Goal: Task Accomplishment & Management: Use online tool/utility

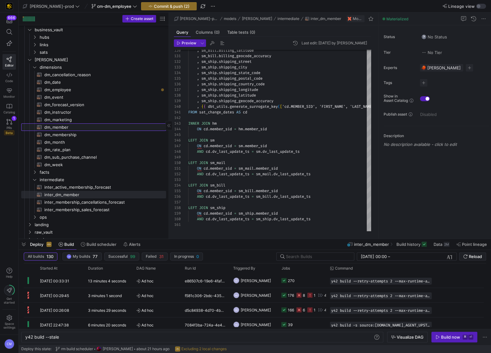
click at [91, 126] on span "dm_member​​​​​​​​​​" at bounding box center [101, 127] width 115 height 7
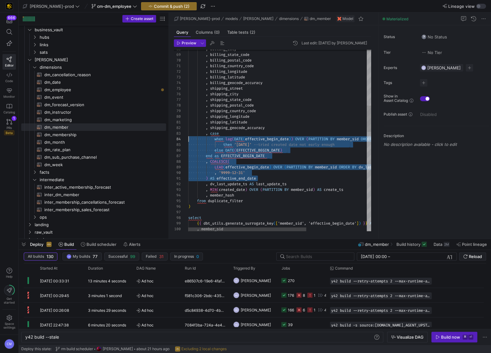
scroll to position [11, 0]
drag, startPoint x: 268, startPoint y: 177, endPoint x: 176, endPoint y: 134, distance: 102.1
click at [188, 134] on div ", '9999-12-31' LEAD ( effective_begin_date ) OVER ( PARTITION BY member_sid ORD…" at bounding box center [326, 290] width 276 height 1251
click at [84, 89] on span "dm_employee​​​​​​​​​​" at bounding box center [101, 89] width 115 height 7
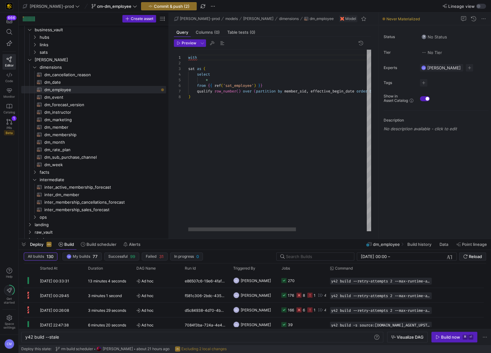
scroll to position [39, 2]
click at [236, 126] on div "with sat as ( select * from { { ref ( 'sat_employee' ) } } qualify row_number (…" at bounding box center [339, 140] width 303 height 181
type textarea "with sat as ( select * from {{ ref('sat_employee') }} qualify row_number() over…"
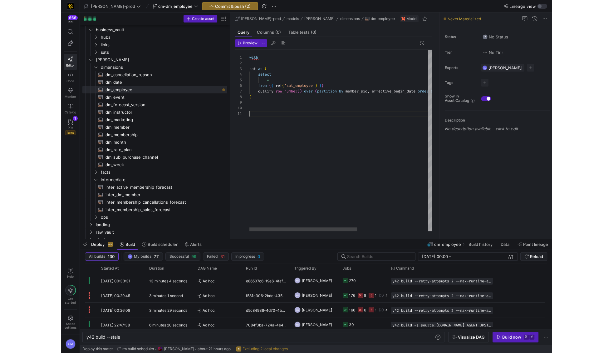
scroll to position [45, 69]
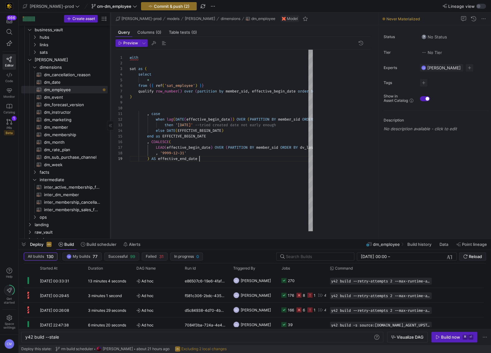
drag, startPoint x: 169, startPoint y: 55, endPoint x: 109, endPoint y: 55, distance: 60.0
click at [110, 55] on as-split "Create asset Drag here to set row groups Drag here to set column labels Group 1…" at bounding box center [255, 125] width 472 height 226
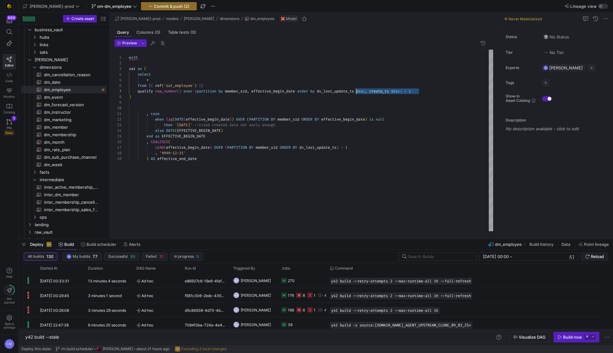
scroll to position [34, 225]
drag, startPoint x: 433, startPoint y: 90, endPoint x: 354, endPoint y: 91, distance: 78.7
click at [354, 91] on div "qualify row_number ( ) over ( partition by member_sid , effective_begin_date or…" at bounding box center [311, 91] width 364 height 6
click at [354, 90] on span "dv_last_update_ts" at bounding box center [335, 91] width 37 height 5
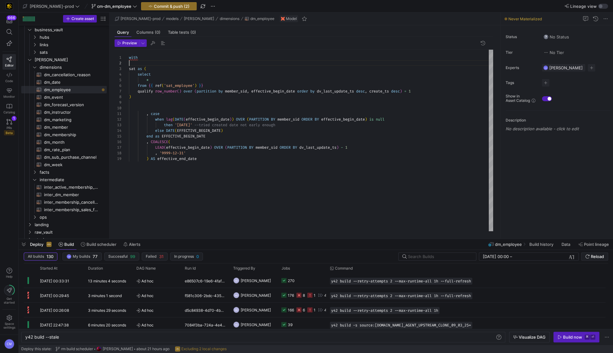
click at [147, 65] on div "with sat as ( select * from { { ref ( 'sat_employee' ) } } qualify row_number (…" at bounding box center [311, 140] width 364 height 181
click at [139, 68] on div "with sat as ( select * from { { ref ( 'sat_employee' ) } } qualify row_number (…" at bounding box center [311, 140] width 364 height 181
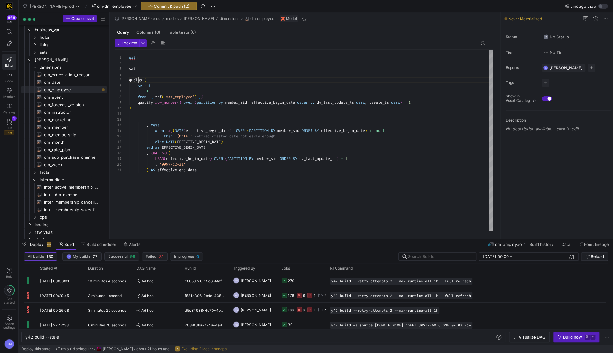
scroll to position [22, 11]
click at [188, 70] on div "with sat select * from { { ref ( 'sat_employee' ) } } qualify row_number ( ) ov…" at bounding box center [311, 140] width 364 height 181
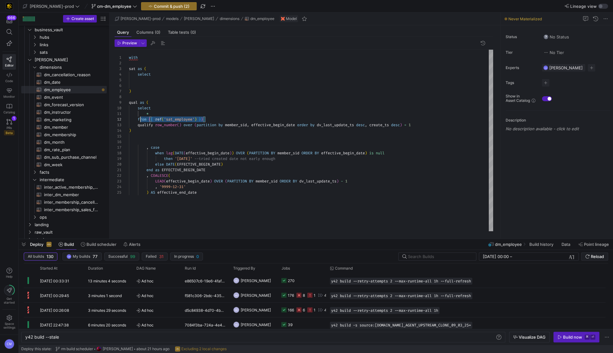
scroll to position [6, 9]
drag, startPoint x: 211, startPoint y: 119, endPoint x: 138, endPoint y: 118, distance: 73.1
click at [138, 118] on div "with sat as ( select * from { { ref ( 'sat_employee' ) } } qualify row_number (…" at bounding box center [311, 140] width 364 height 181
click at [154, 86] on div "with sat as ( select * sat qualify row_number ( ) over ( partition by member_si…" at bounding box center [311, 140] width 364 height 181
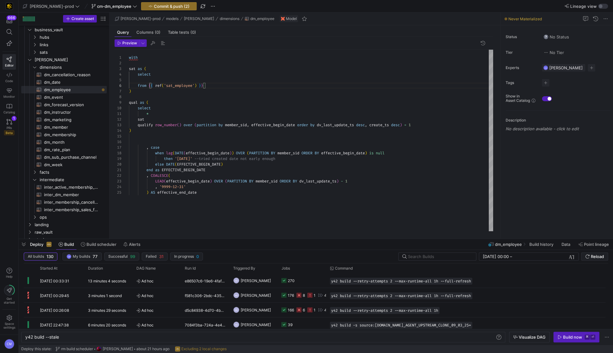
scroll to position [22, 0]
click at [157, 79] on div "with sat as ( select * sat qualify row_number ( ) over ( partition by member_si…" at bounding box center [311, 140] width 364 height 181
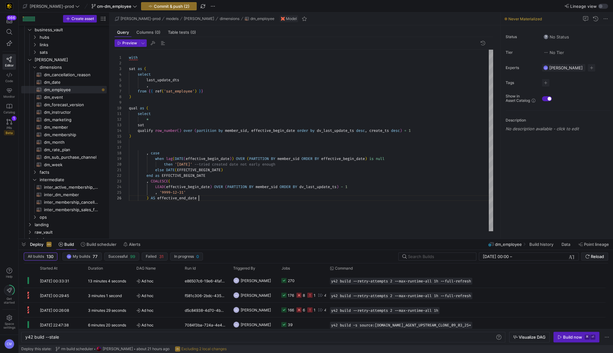
scroll to position [28, 69]
click at [389, 205] on div "with sat as ( select * sat qualify row_number ( ) over ( partition by member_si…" at bounding box center [311, 140] width 364 height 181
click at [185, 87] on div "with sat as ( select * sat qualify row_number ( ) over ( partition by member_si…" at bounding box center [311, 140] width 364 height 181
click at [74, 195] on span "inter_dm_member​​​​​​​​​​" at bounding box center [72, 194] width 56 height 7
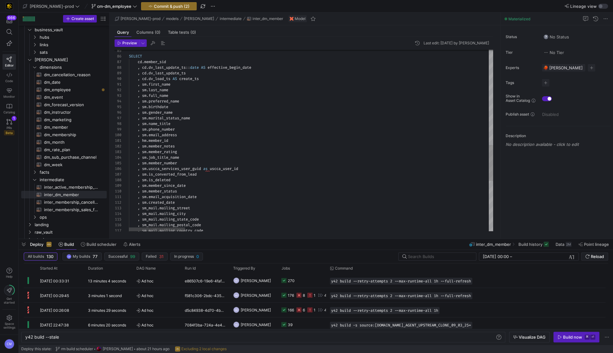
type textarea ", hm.member_id , sm.member_notes , sm.member_rating , sm.job_title_name , sm.me…"
type textarea "e"
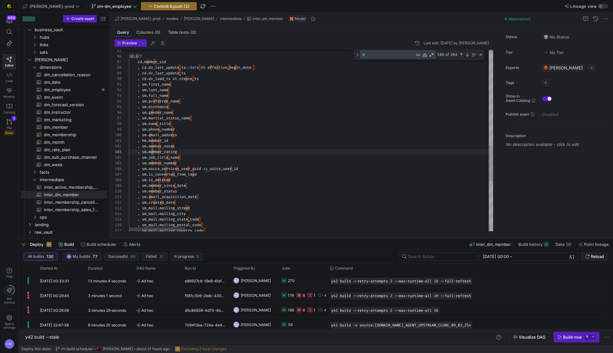
type textarea ", sm_bill.billing_geocode_accuracy , sm_ship.shipping_street , sm_ship.shipping…"
type textarea "ef"
type textarea "member_sid , member_id FROM {{ ref('hub_member') }} ) SELECT cd.member_sid , cd…"
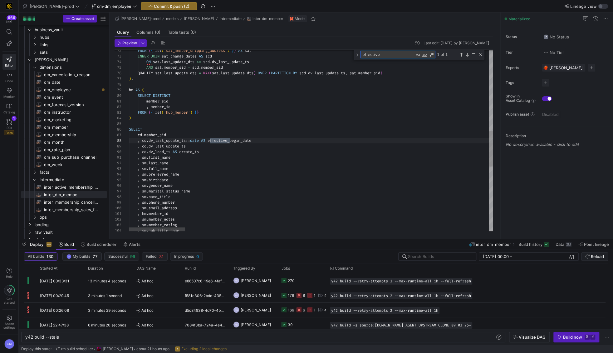
scroll to position [56, 101]
type textarea "effective"
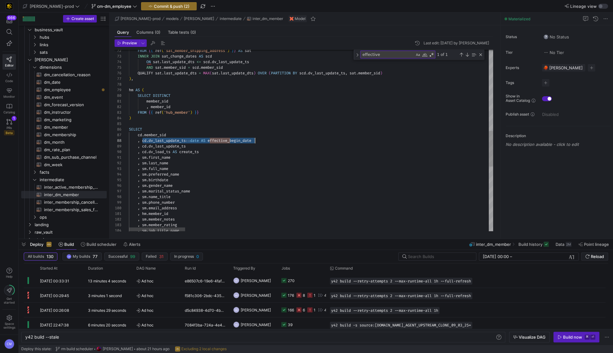
drag, startPoint x: 143, startPoint y: 140, endPoint x: 262, endPoint y: 140, distance: 119.3
click at [85, 86] on span "dm_employee​​​​​​​​​​" at bounding box center [72, 89] width 56 height 7
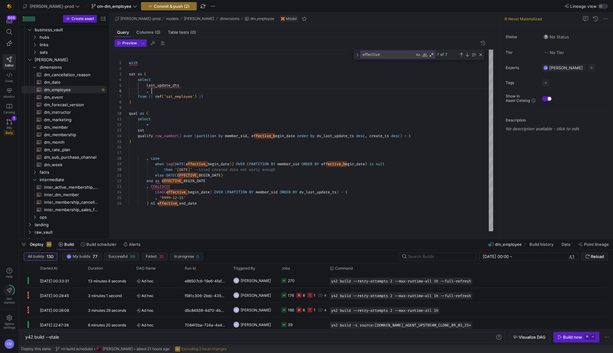
click at [166, 90] on div "with sat as ( select last_update_dts , from { { ref ( 'sat_employee' ) } } ) qu…" at bounding box center [311, 140] width 364 height 181
click at [168, 84] on div "with sat as ( select last_update_dts , cd . dv_last_update_ts :: date AS effect…" at bounding box center [311, 140] width 364 height 181
click at [183, 90] on div "with sat as ( select last_update_dts , cd . dv_last_update_ts :: date AS effect…" at bounding box center [311, 140] width 364 height 181
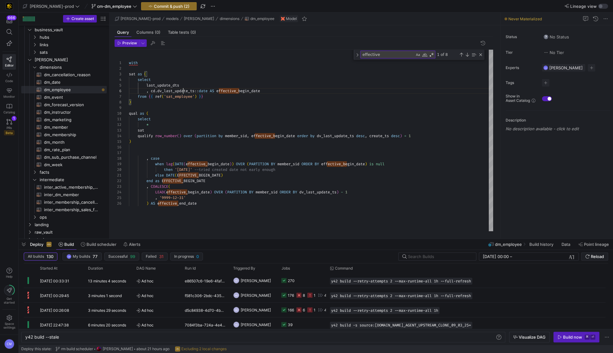
scroll to position [28, 67]
click at [182, 83] on div at bounding box center [306, 176] width 613 height 353
click at [179, 90] on div "with sat as ( select last_update_dts , cd . dv_last_update_ts :: date AS effect…" at bounding box center [311, 140] width 364 height 181
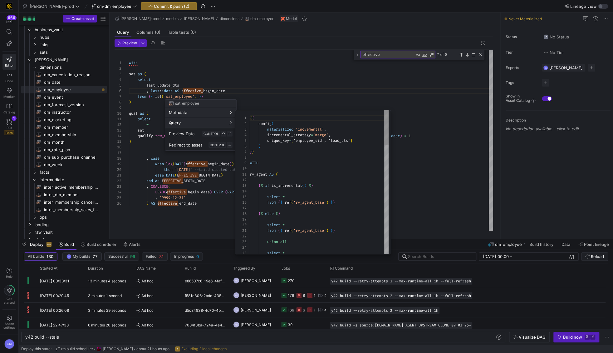
scroll to position [56, 0]
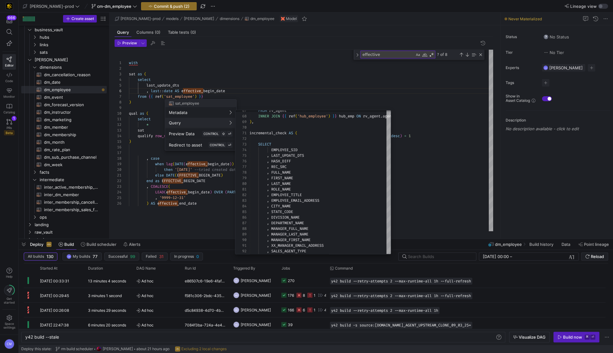
click at [249, 90] on div at bounding box center [306, 176] width 613 height 353
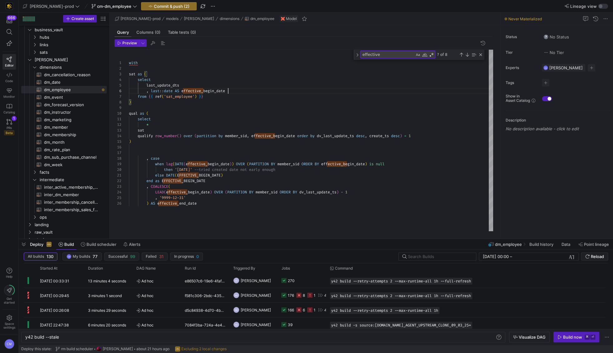
scroll to position [28, 98]
click at [244, 91] on div "with sat as ( select last_update_dts , last :: date AS effective_begin_date fro…" at bounding box center [311, 140] width 364 height 181
click at [161, 85] on div "with sat as ( select last_update_dts , cd . dv_last_update_ts :: date AS effect…" at bounding box center [311, 140] width 364 height 181
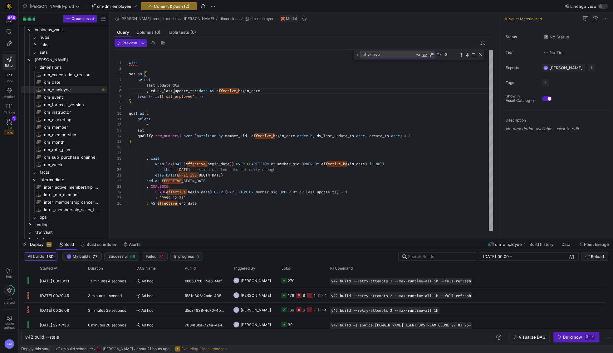
click at [175, 90] on div "with sat as ( select last_update_dts , cd . dv_last_update_ts :: date AS effect…" at bounding box center [311, 140] width 364 height 181
click at [257, 91] on div "with sat as ( select last_update_dts , last_update_dts :: date AS effective_beg…" at bounding box center [311, 140] width 364 height 181
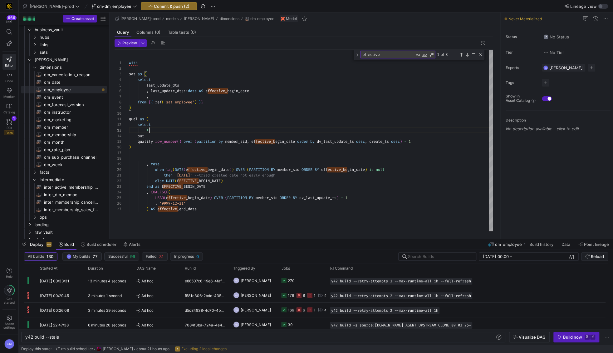
scroll to position [11, 20]
click at [196, 130] on div "with sat as ( select last_update_dts , last_update_dts :: date AS effective_beg…" at bounding box center [311, 140] width 364 height 181
click at [154, 4] on span "Commit & push (2)" at bounding box center [172, 6] width 36 height 5
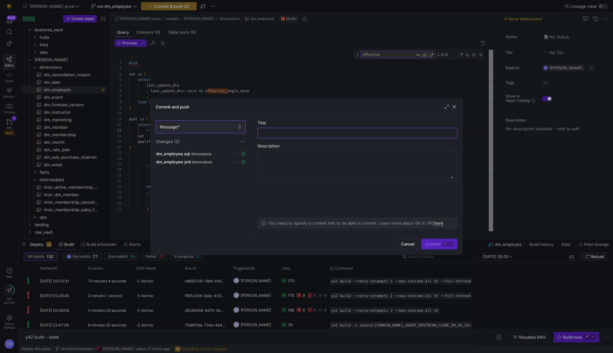
click at [222, 80] on div at bounding box center [306, 176] width 613 height 353
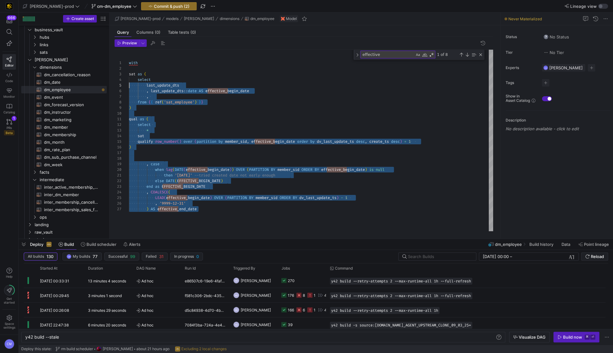
scroll to position [0, 0]
drag, startPoint x: 240, startPoint y: 209, endPoint x: 80, endPoint y: 52, distance: 223.5
click at [129, 52] on div "with sat as ( select last_update_dts , last_update_dts :: date AS effective_beg…" at bounding box center [311, 140] width 364 height 181
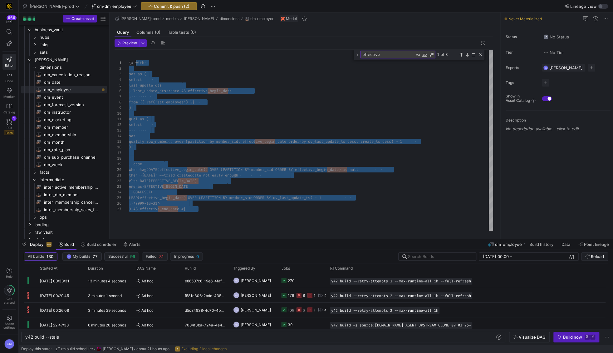
scroll to position [45, 2]
click at [181, 110] on div "{# with sat as ( select last_update_dts , last_update_dts::date AS effective_be…" at bounding box center [311, 140] width 364 height 181
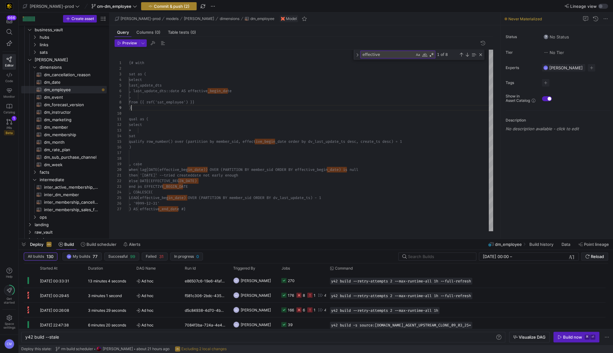
type textarea "{# with sat as ( select last_update_dts , last_update_dts::date AS effective_be…"
click at [141, 9] on span "button" at bounding box center [168, 5] width 55 height 7
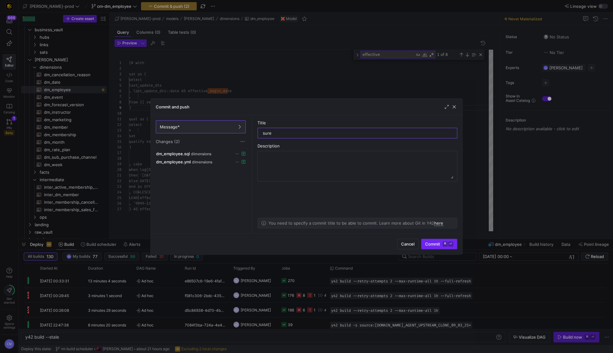
type input "sure"
click at [444, 244] on kbd "⌘" at bounding box center [445, 243] width 5 height 5
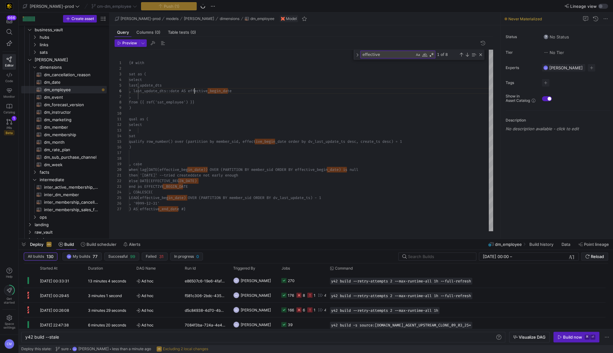
scroll to position [28, 65]
drag, startPoint x: 195, startPoint y: 91, endPoint x: 189, endPoint y: 86, distance: 7.5
click at [195, 91] on span ", last_update_dts::date AS effective_begin" at bounding box center [175, 90] width 92 height 5
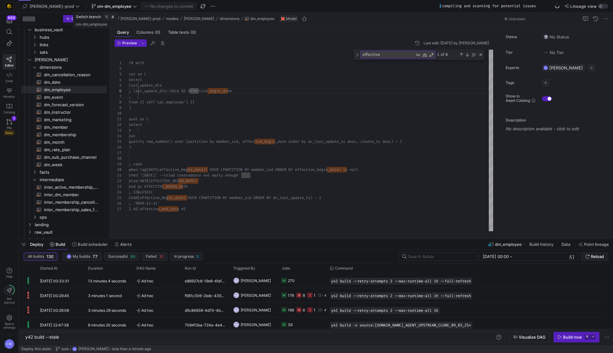
click at [101, 7] on span "cm-dm_employee" at bounding box center [114, 6] width 34 height 5
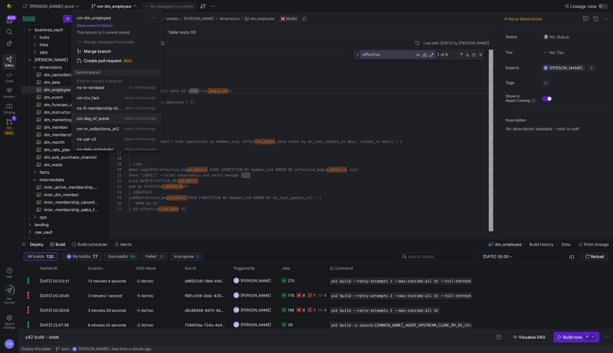
scroll to position [47, 0]
click at [118, 126] on div "cm-in_collections_pt2 about 3 hours ago" at bounding box center [116, 126] width 79 height 5
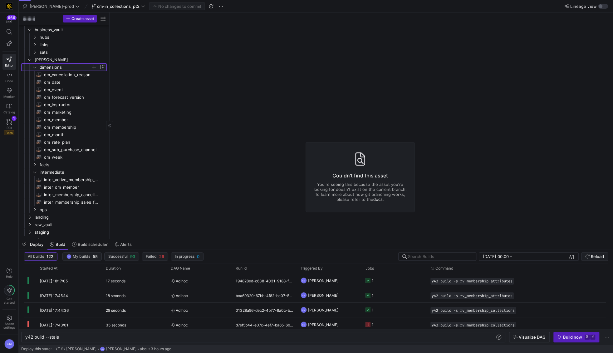
click at [58, 67] on span "dimensions" at bounding box center [65, 67] width 51 height 7
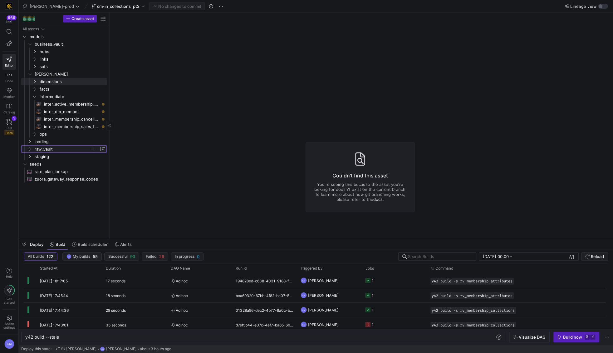
click at [55, 150] on span "raw_vault" at bounding box center [63, 149] width 56 height 7
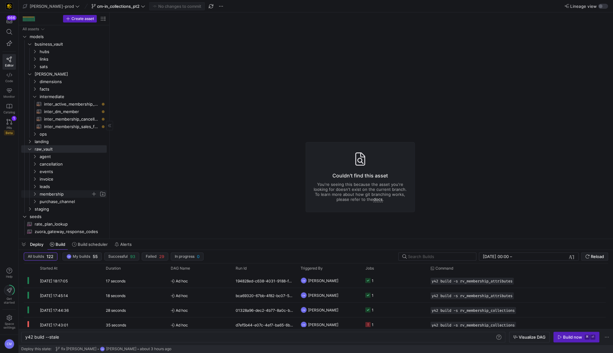
click at [53, 196] on span "membership" at bounding box center [65, 193] width 51 height 7
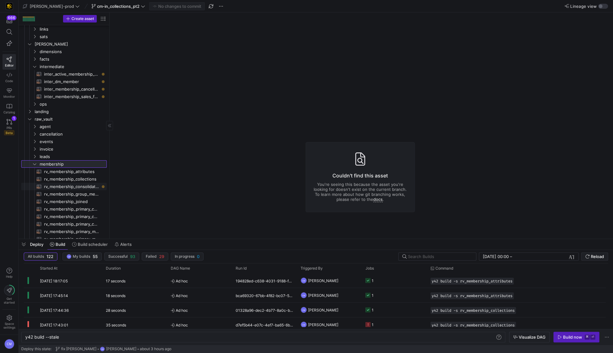
scroll to position [31, 0]
click at [83, 178] on span "rv_membership_collections​​​​​​​​​​" at bounding box center [72, 177] width 56 height 7
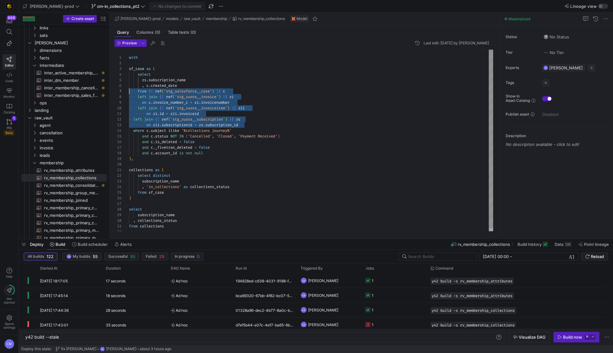
scroll to position [34, 0]
drag, startPoint x: 273, startPoint y: 126, endPoint x: 113, endPoint y: 91, distance: 164.3
click at [129, 91] on div "with sf_case as ( select zs . subscription_name , c . created_date from { { ref…" at bounding box center [311, 142] width 364 height 185
click at [150, 158] on div "with sf_case as ( select zs . subscription_name , c . created_date from { { ref…" at bounding box center [311, 142] width 364 height 185
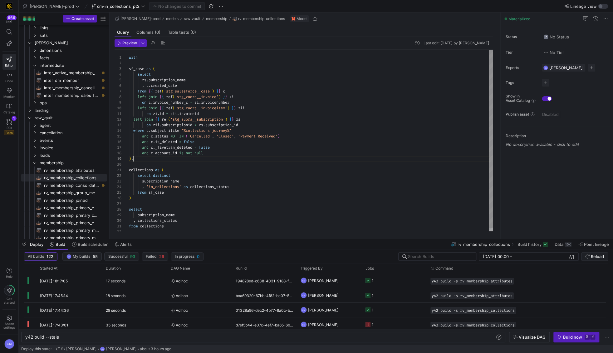
scroll to position [28, 67]
click at [242, 141] on div "and c . is_deleted = false" at bounding box center [311, 142] width 364 height 6
drag, startPoint x: 241, startPoint y: 130, endPoint x: 153, endPoint y: 130, distance: 88.4
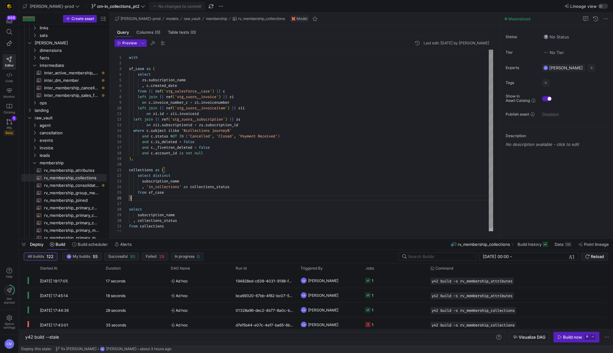
scroll to position [28, 2]
click at [207, 198] on div "with sf_case as ( select zs . subscription_name , c . created_date from { { ref…" at bounding box center [311, 142] width 364 height 185
click at [188, 131] on span "'%collections journey%'" at bounding box center [206, 130] width 50 height 5
click at [214, 130] on div "with sf_case as ( select zs . subscription_name , c . created_date from { { ref…" at bounding box center [311, 142] width 364 height 185
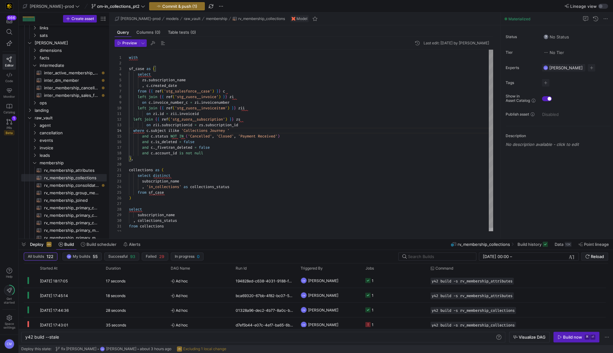
scroll to position [17, 110]
click at [173, 129] on div "with sf_case as ( select zs . subscription_name , c . created_date from { { ref…" at bounding box center [311, 142] width 364 height 185
click at [211, 185] on span "collections_status" at bounding box center [209, 186] width 39 height 5
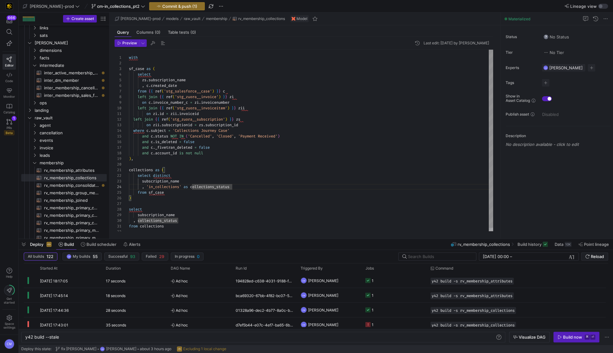
type textarea "with sf_case as ( select zs.subscription_name , c.created_date from {{ ref('stg…"
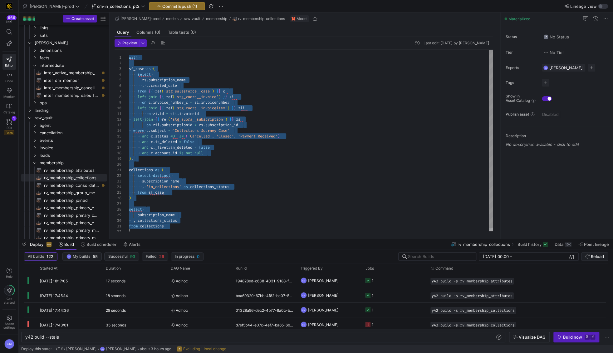
scroll to position [0, 0]
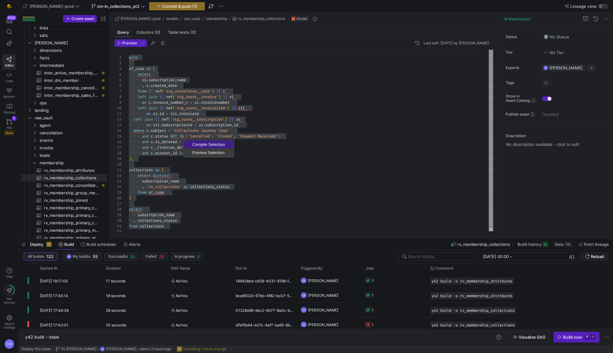
click at [198, 143] on span "Compile Selection" at bounding box center [208, 144] width 49 height 4
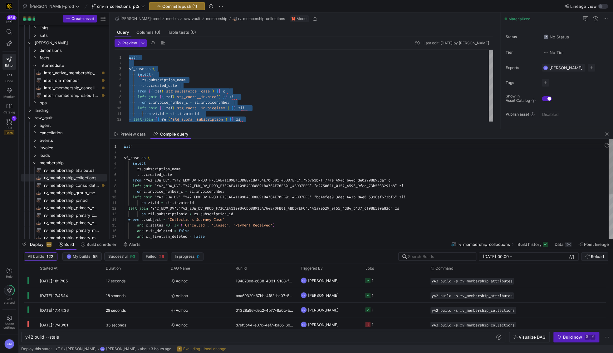
scroll to position [50, 0]
click at [224, 187] on div "with sf_case as ( select zs . subscription_name , c . created_date from "Y42_ED…" at bounding box center [368, 228] width 489 height 179
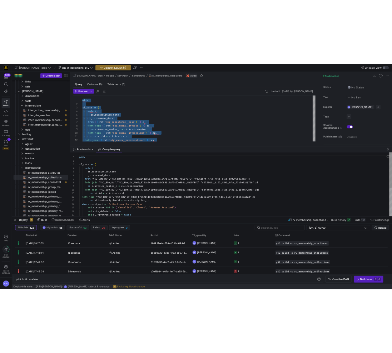
scroll to position [39, 99]
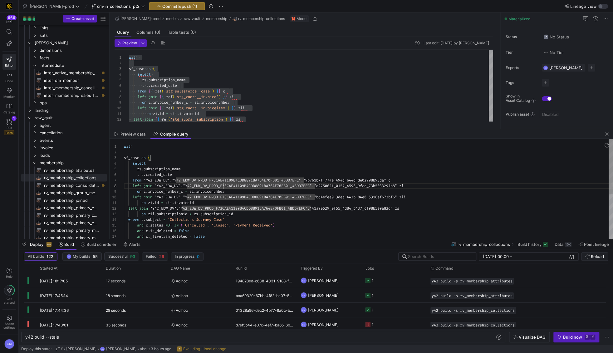
type textarea "with sf_case as ( select zs.subscription_name , c.created_date from "Y42_EDW_DV…"
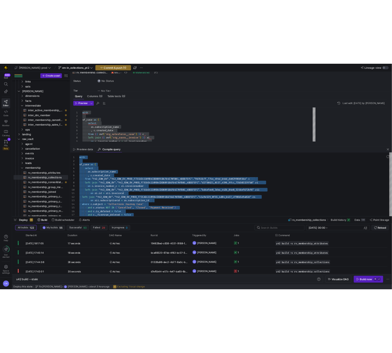
scroll to position [0, 34]
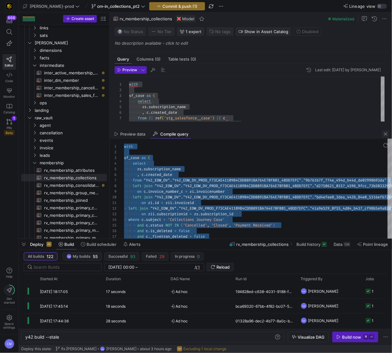
click at [385, 134] on span "button" at bounding box center [385, 133] width 7 height 7
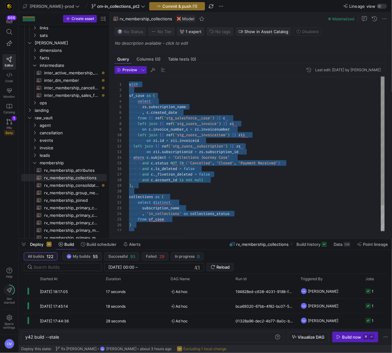
click at [207, 116] on div "with sf_case as ( select zs . subscription_name , c . created_date from { { ref…" at bounding box center [257, 169] width 256 height 185
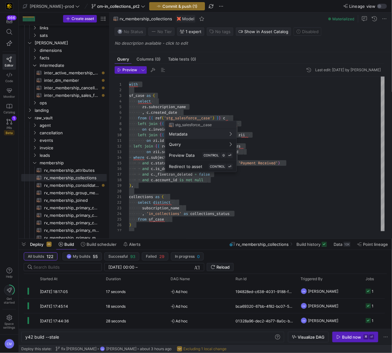
click at [247, 109] on div at bounding box center [196, 176] width 392 height 353
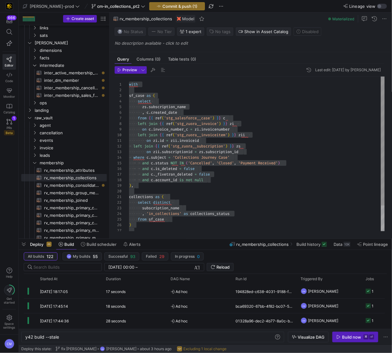
scroll to position [22, 58]
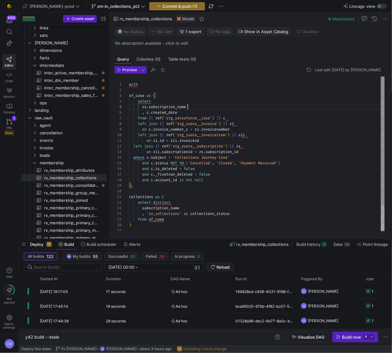
click at [243, 107] on div "with sf_case as ( select zs . subscription_name , c . created_date from { { ref…" at bounding box center [257, 169] width 256 height 185
click at [182, 172] on div "with sf_case as ( select zs . subscription_name , c . created_date from { { ref…" at bounding box center [257, 169] width 256 height 185
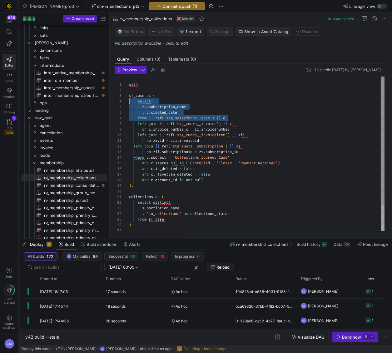
drag, startPoint x: 235, startPoint y: 119, endPoint x: 127, endPoint y: 101, distance: 109.1
click at [129, 101] on div "with sf_case as ( select zs . subscription_name , c . created_date from { { ref…" at bounding box center [257, 169] width 256 height 185
click at [143, 91] on div at bounding box center [257, 90] width 256 height 6
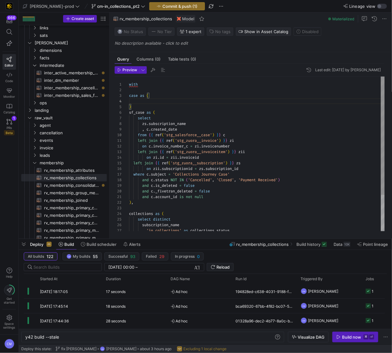
scroll to position [34, 98]
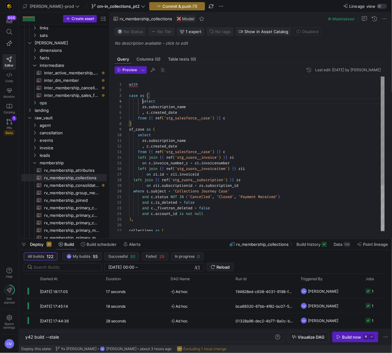
click at [143, 102] on div "with sf_case as ( select zs . subscription_name , c . created_date from { { ref…" at bounding box center [257, 186] width 256 height 219
click at [220, 197] on span "'Closed'" at bounding box center [224, 196] width 17 height 5
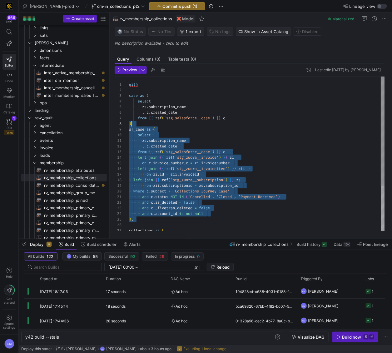
scroll to position [45, 2]
drag, startPoint x: 163, startPoint y: 221, endPoint x: 131, endPoint y: 131, distance: 96.2
click at [131, 131] on div "with sf_case as ( select zs . subscription_name , c . created_date from { { ref…" at bounding box center [257, 186] width 256 height 219
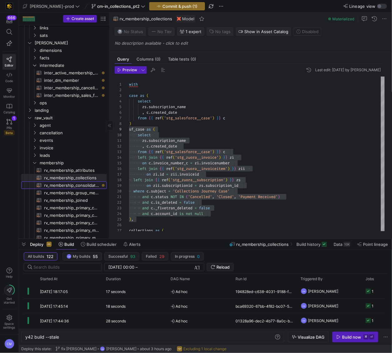
click at [86, 184] on span "rv_membership_consolidated​​​​​​​​​​" at bounding box center [72, 185] width 56 height 7
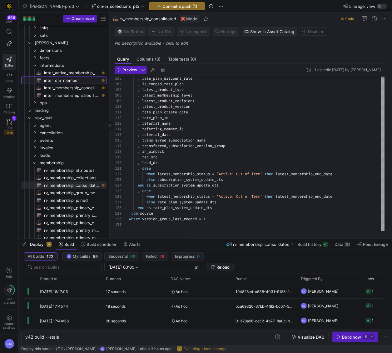
click at [83, 81] on span "inter_dm_member​​​​​​​​​​" at bounding box center [72, 80] width 56 height 7
type textarea "WITH sat_change_dates AS ( SELECT DISTINCT member_sid , last_update_dts AS dv_l…"
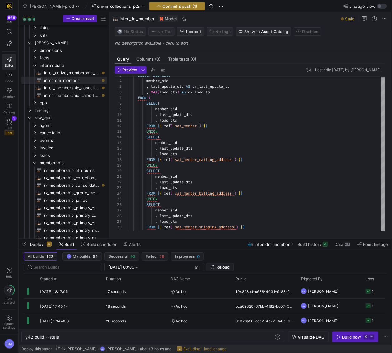
click at [166, 5] on span "Commit & push (1)" at bounding box center [179, 6] width 35 height 5
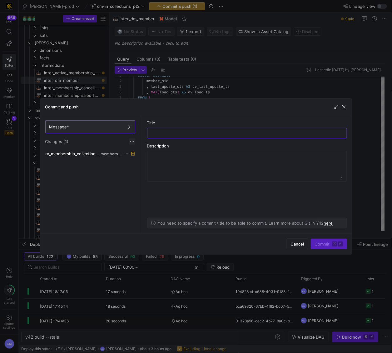
click at [133, 142] on span at bounding box center [132, 141] width 6 height 6
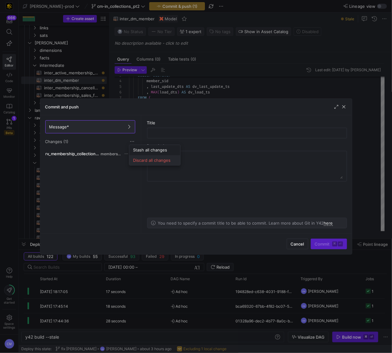
click at [153, 159] on span "Discard all changes" at bounding box center [154, 160] width 43 height 5
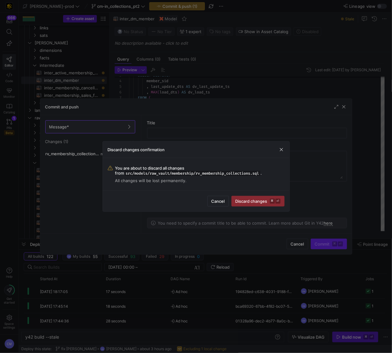
click at [249, 204] on span "submit" at bounding box center [258, 201] width 52 height 10
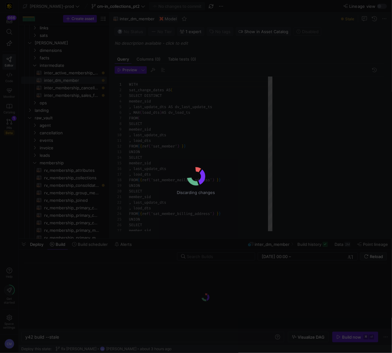
scroll to position [56, 0]
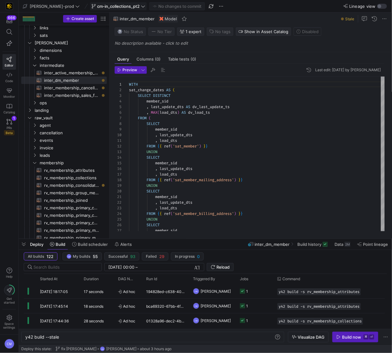
click at [109, 8] on span "cm-in_collections_pt2" at bounding box center [118, 6] width 42 height 5
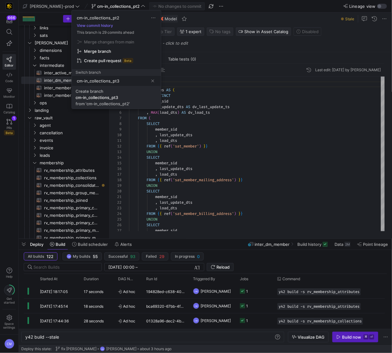
type input "cm-in_collections_pt3"
click at [107, 98] on div "cm-in_collections_pt3" at bounding box center [97, 97] width 42 height 5
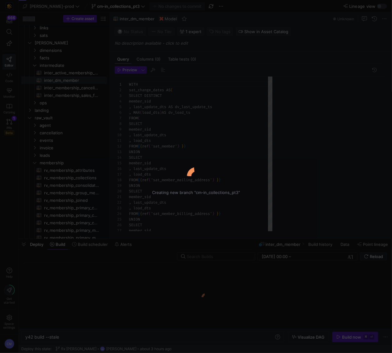
scroll to position [56, 0]
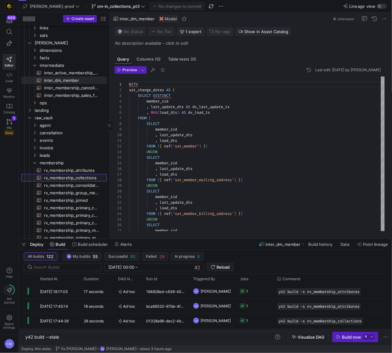
click at [76, 177] on span "rv_membership_collections​​​​​​​​​​" at bounding box center [72, 177] width 56 height 7
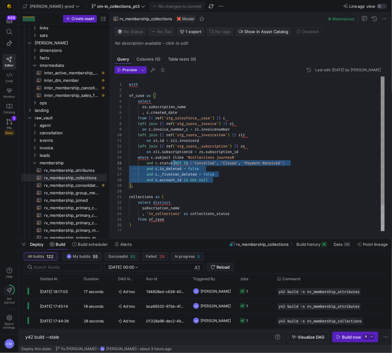
scroll to position [6, 9]
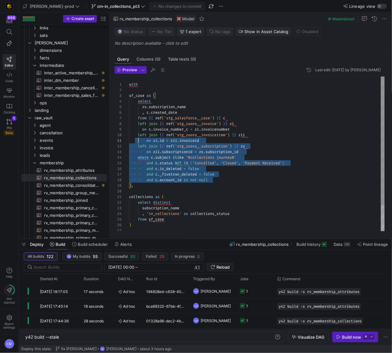
type textarea "with sf_case as ( select zs.subscription_name , c.created_date from {{ ref('stg…"
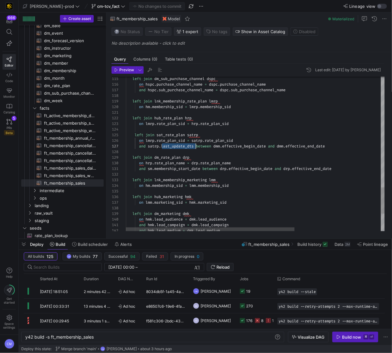
scroll to position [34, 69]
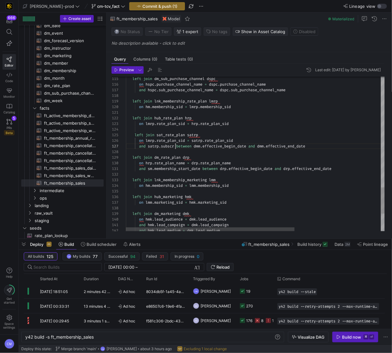
type textarea "left join hub_rate_plan hrp on lmrp.rate_plan_sid = hrp.rate_plan_sid left join…"
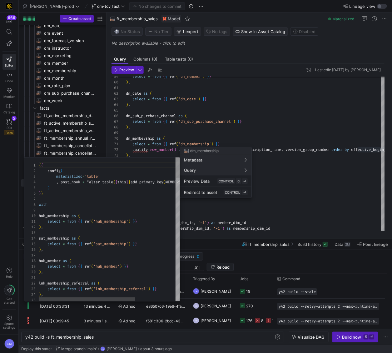
scroll to position [17, 112]
type textarea "s"
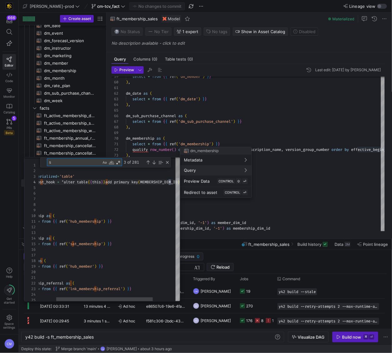
type textarea "when lag(DATE(sm.LAST_UPDATE_DTS)) OVER (PARTITION BY sm.MEMBERSHIP_SID ORDER B…"
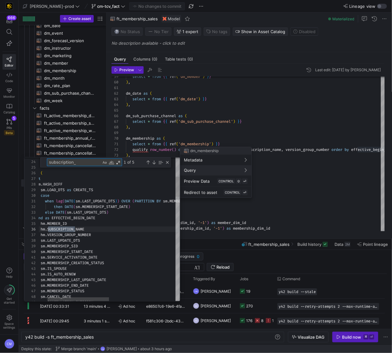
scroll to position [56, 58]
type textarea "su"
type textarea "{{ config( materialized='table' , post_hook = "alter table {{ this }} add prima…"
type textarea "s"
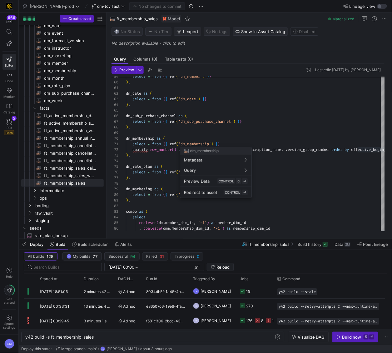
click at [162, 160] on div at bounding box center [196, 176] width 392 height 353
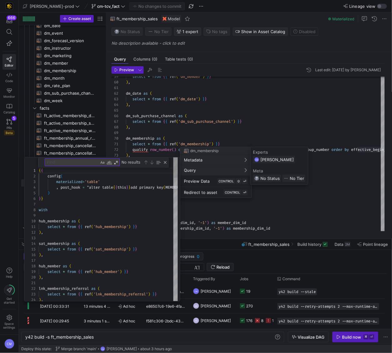
scroll to position [56, 0]
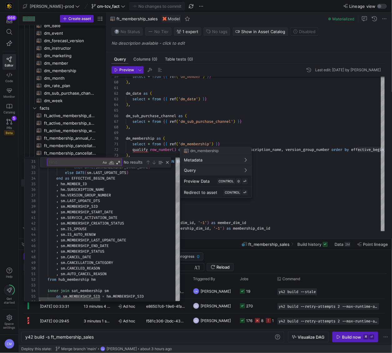
type textarea "when lag(DATE(sm.LAST_UPDATE_DTS)) OVER (PARTITION BY sm.MEMBERSHIP_SID ORDER B…"
click at [271, 220] on div at bounding box center [196, 176] width 392 height 353
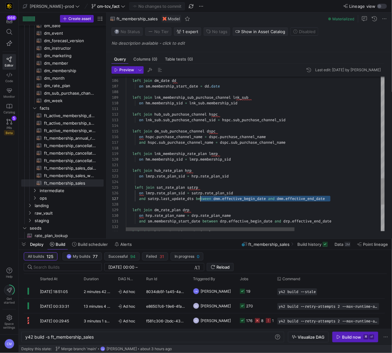
scroll to position [34, 72]
drag, startPoint x: 334, startPoint y: 199, endPoint x: 198, endPoint y: 200, distance: 135.8
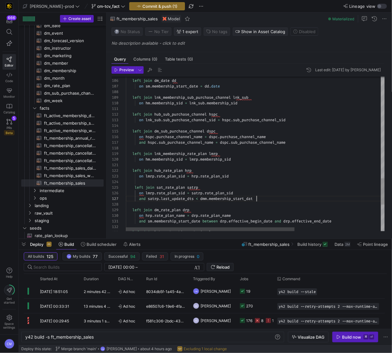
scroll to position [34, 132]
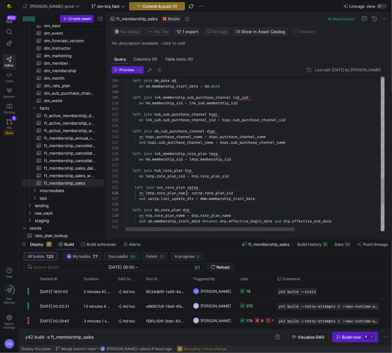
scroll to position [28, 63]
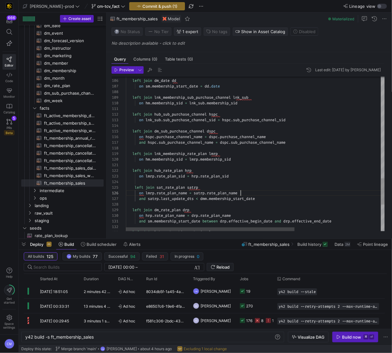
scroll to position [28, 115]
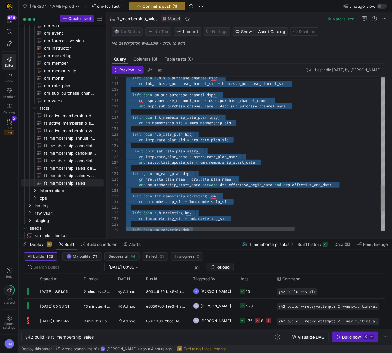
scroll to position [34, 132]
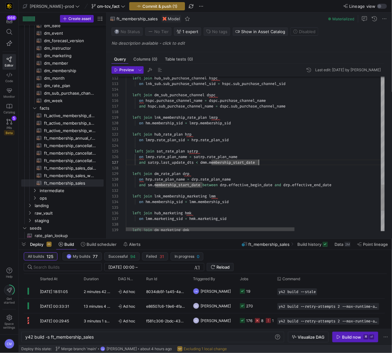
drag, startPoint x: 269, startPoint y: 165, endPoint x: 266, endPoint y: 164, distance: 3.6
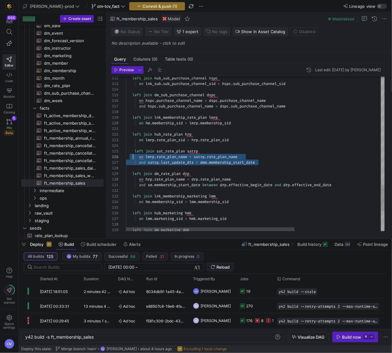
scroll to position [22, 0]
drag, startPoint x: 264, startPoint y: 163, endPoint x: 111, endPoint y: 152, distance: 153.4
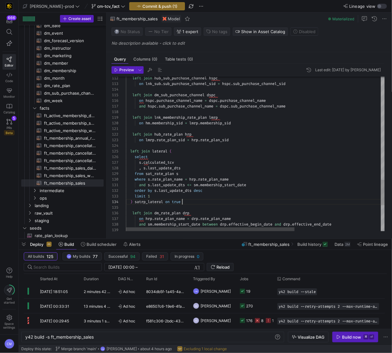
scroll to position [17, 56]
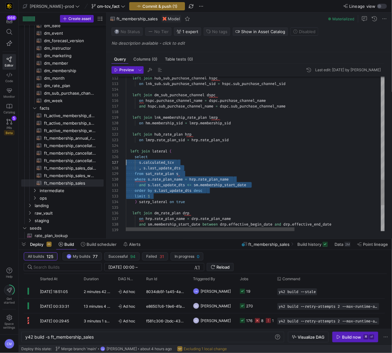
scroll to position [28, 0]
drag, startPoint x: 159, startPoint y: 196, endPoint x: 116, endPoint y: 158, distance: 57.5
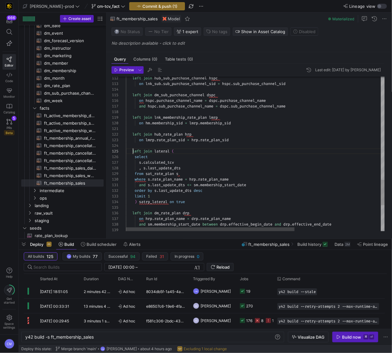
scroll to position [39, 56]
click at [196, 166] on div ", s . last_update_dts" at bounding box center [321, 168] width 391 height 6
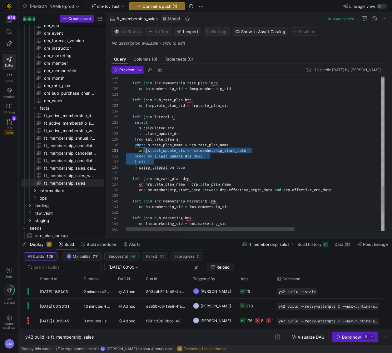
scroll to position [28, 0]
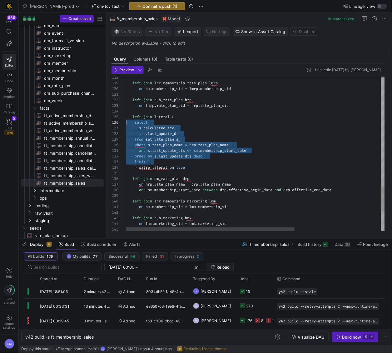
drag, startPoint x: 198, startPoint y: 163, endPoint x: 101, endPoint y: 121, distance: 105.3
click at [101, 121] on as-split "Create asset Drag here to set row groups Drag here to set column labels Group 1…" at bounding box center [205, 125] width 373 height 226
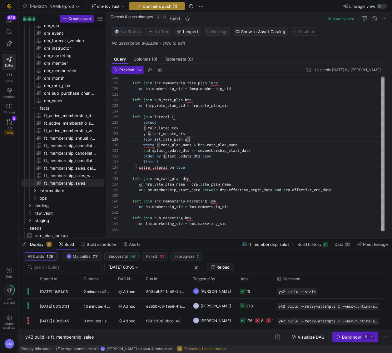
type textarea "left join hub_rate_plan hrp on lmrp.rate_plan_sid = hrp.rate_plan_sid left join…"
click at [142, 6] on span "Commit & push (1)" at bounding box center [159, 6] width 35 height 5
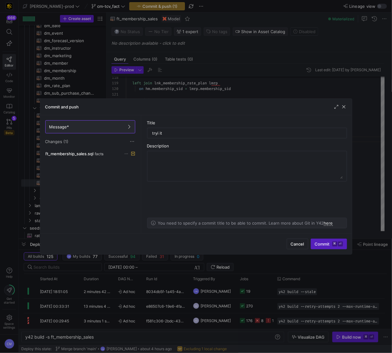
click at [184, 139] on as-split-area "Title tryi it Description You need to specify a commit title to be able to comm…" at bounding box center [247, 174] width 210 height 118
click at [185, 137] on div "tryi it" at bounding box center [246, 133] width 189 height 10
click at [184, 135] on input "tryi it" at bounding box center [246, 133] width 189 height 5
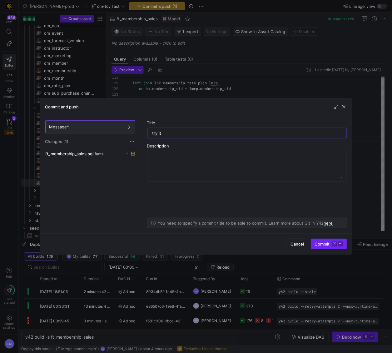
type input "try it"
click at [333, 244] on kbd "⌘" at bounding box center [334, 243] width 5 height 5
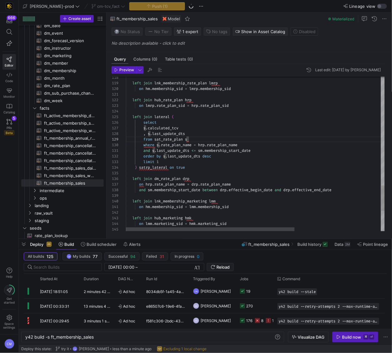
scroll to position [22, 0]
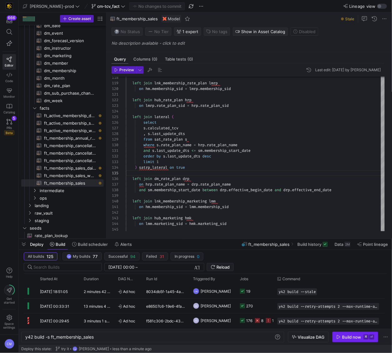
click at [353, 335] on div "Build now" at bounding box center [351, 336] width 19 height 5
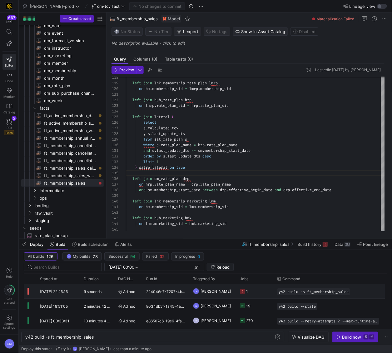
click at [262, 289] on y42-job-status-cell-renderer "1" at bounding box center [255, 291] width 30 height 14
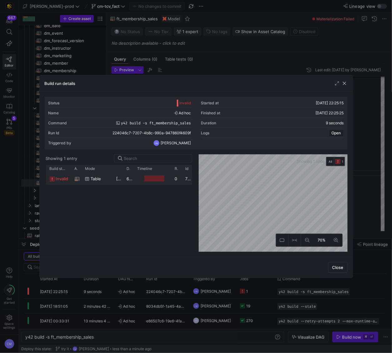
click at [148, 180] on div at bounding box center [154, 178] width 20 height 6
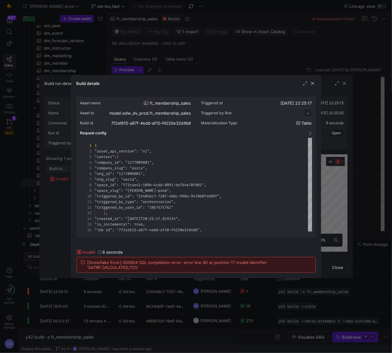
scroll to position [56, 0]
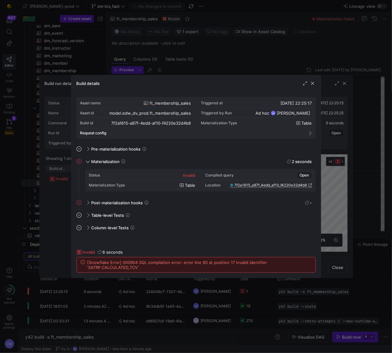
click at [47, 202] on div at bounding box center [196, 176] width 392 height 353
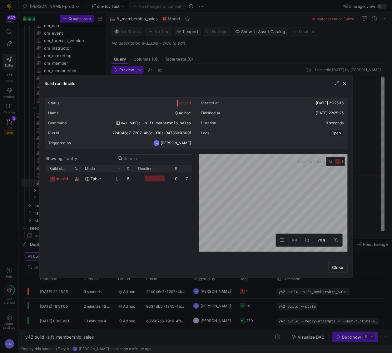
click at [226, 75] on div "Build run details" at bounding box center [196, 83] width 313 height 17
click at [225, 72] on div at bounding box center [196, 176] width 392 height 353
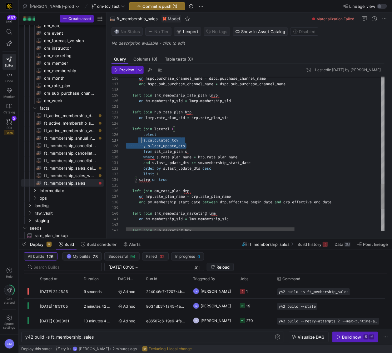
scroll to position [34, 0]
drag, startPoint x: 192, startPoint y: 145, endPoint x: 103, endPoint y: 138, distance: 88.9
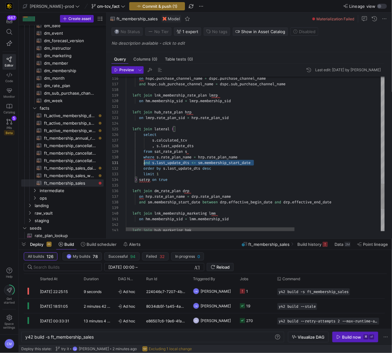
scroll to position [0, 0]
drag, startPoint x: 260, startPoint y: 162, endPoint x: 118, endPoint y: 165, distance: 142.7
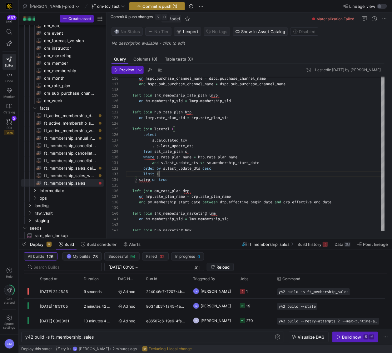
type textarea "and s.last_update_dts <= sm.membership_start_date order by s.last_update_dts de…"
click at [142, 5] on span "Commit & push (1)" at bounding box center [159, 6] width 35 height 5
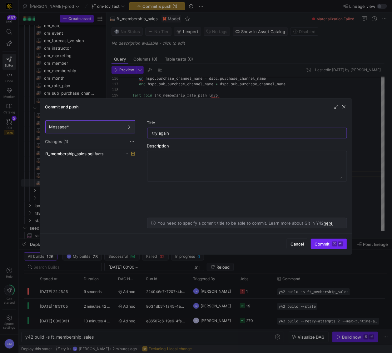
type input "try again"
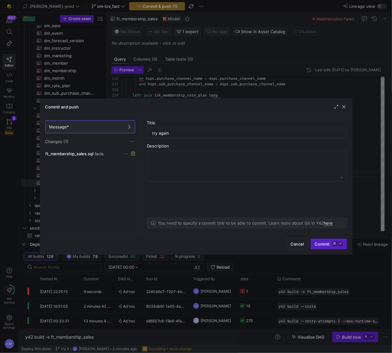
click at [328, 241] on span "Commit ⌘ ⏎" at bounding box center [329, 243] width 28 height 5
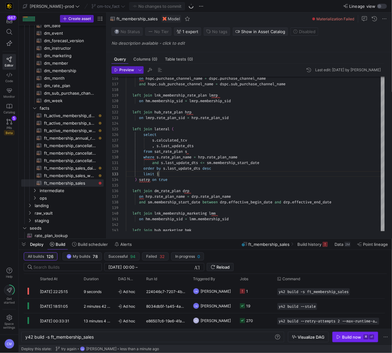
click at [353, 335] on div "Build now" at bounding box center [351, 336] width 19 height 5
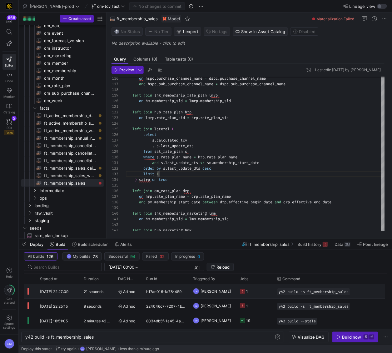
click at [257, 289] on y42-job-status-cell-renderer "1" at bounding box center [255, 291] width 30 height 14
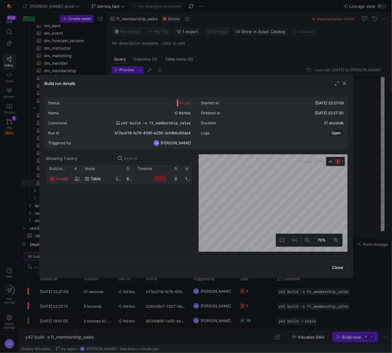
click at [143, 181] on y42-job-duration-timeline-cell-renderer at bounding box center [152, 179] width 30 height 12
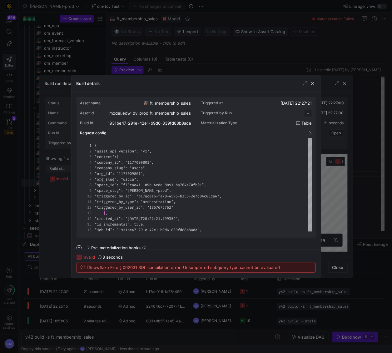
scroll to position [56, 0]
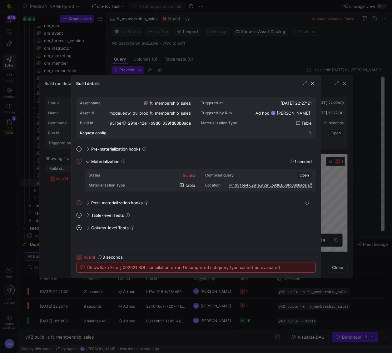
drag, startPoint x: 280, startPoint y: 266, endPoint x: 79, endPoint y: 268, distance: 200.8
click at [79, 268] on div "[Snowflake Error] 002031 SQL compilation error: Unsupported subquery type canno…" at bounding box center [196, 267] width 239 height 10
copy span "[Snowflake Error] 002031 SQL compilation error: Unsupported subquery type canno…"
click at [209, 66] on div at bounding box center [196, 176] width 392 height 353
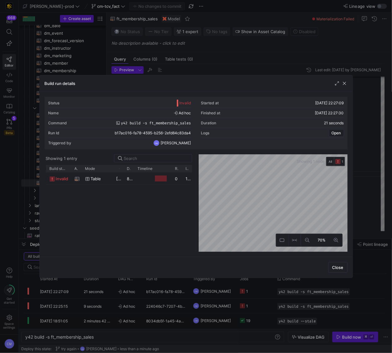
click at [208, 67] on div at bounding box center [196, 176] width 392 height 353
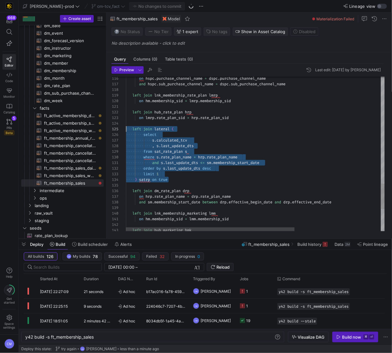
scroll to position [22, 0]
drag, startPoint x: 178, startPoint y: 179, endPoint x: 118, endPoint y: 128, distance: 79.1
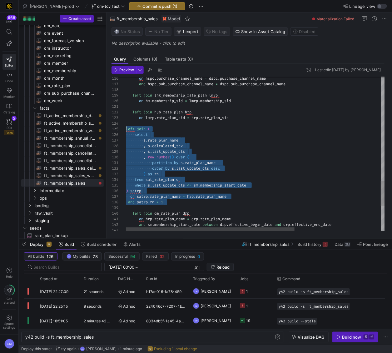
drag, startPoint x: 165, startPoint y: 203, endPoint x: 106, endPoint y: 131, distance: 93.4
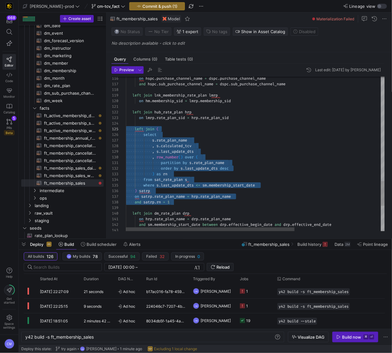
type textarea "partition by s.rate_plan_name order by s.last_update_dts desc ) as rn from sat_…"
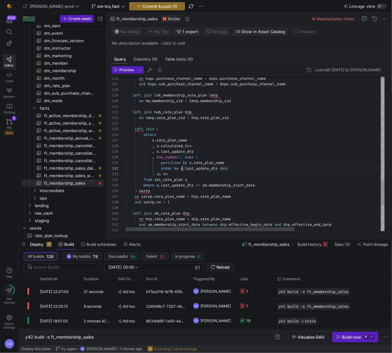
scroll to position [6, 56]
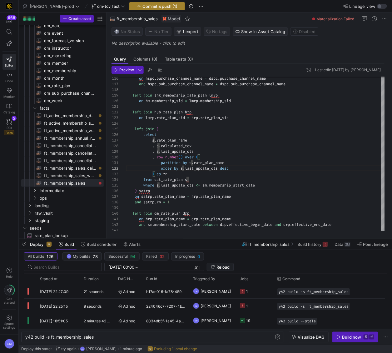
click at [142, 7] on span "Commit & push (1)" at bounding box center [159, 6] width 35 height 5
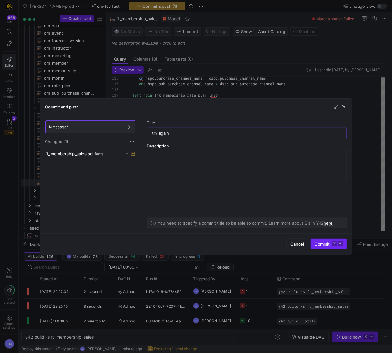
type input "try again"
click at [326, 243] on span "Commit ⌘ ⏎" at bounding box center [329, 243] width 28 height 5
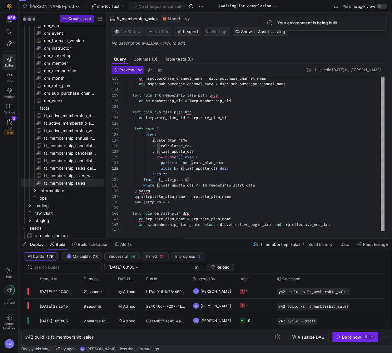
click at [347, 335] on div "Build now" at bounding box center [351, 336] width 19 height 5
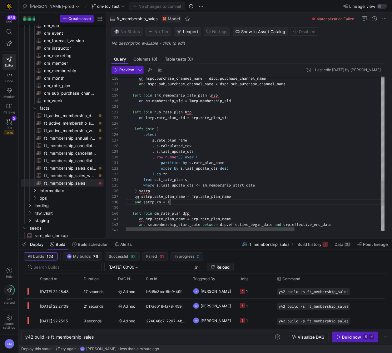
type textarea "left join hub_rate_plan hrp on lmrp.rate_plan_sid = hrp.rate_plan_sid left join…"
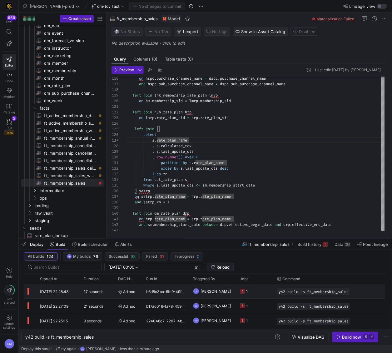
click at [240, 294] on div "1" at bounding box center [244, 291] width 8 height 15
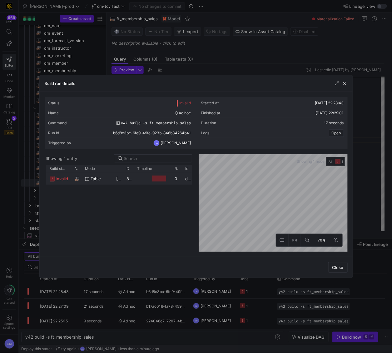
click at [144, 181] on y42-job-duration-timeline-cell-renderer at bounding box center [152, 179] width 30 height 12
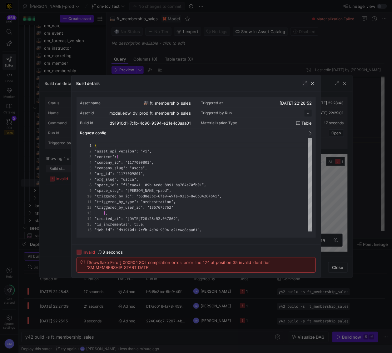
scroll to position [56, 0]
